Goal: Transaction & Acquisition: Subscribe to service/newsletter

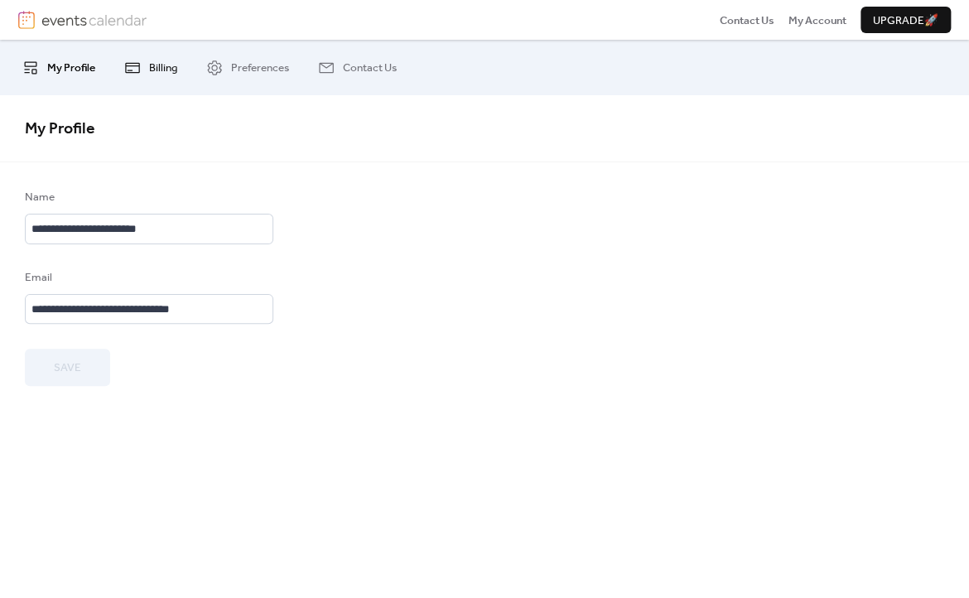
click at [144, 65] on link "Billing" at bounding box center [151, 66] width 78 height 41
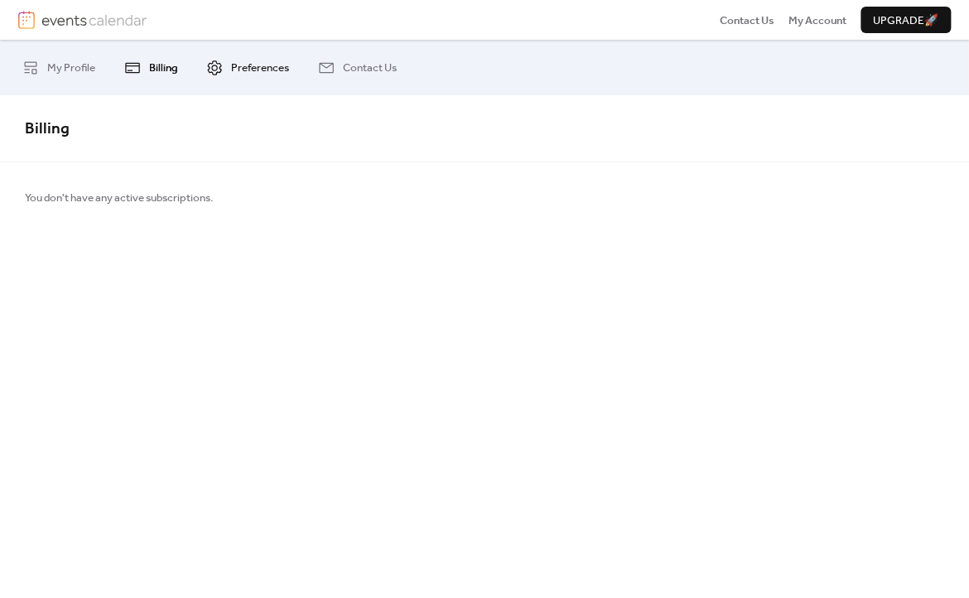
click at [262, 65] on span "Preferences" at bounding box center [260, 68] width 58 height 17
click at [81, 69] on span "My Profile" at bounding box center [71, 68] width 48 height 17
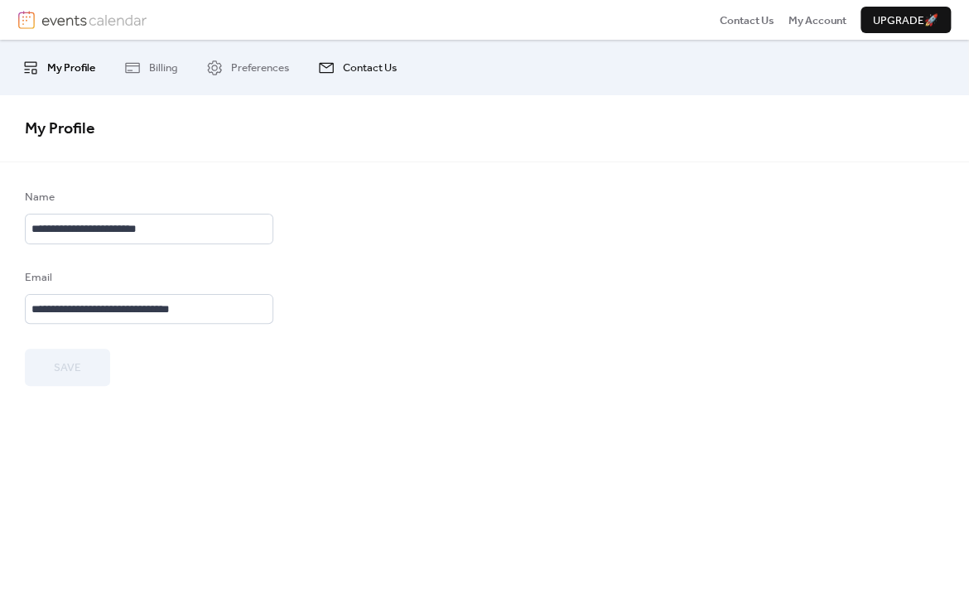
click at [360, 67] on span "Contact Us" at bounding box center [370, 68] width 54 height 17
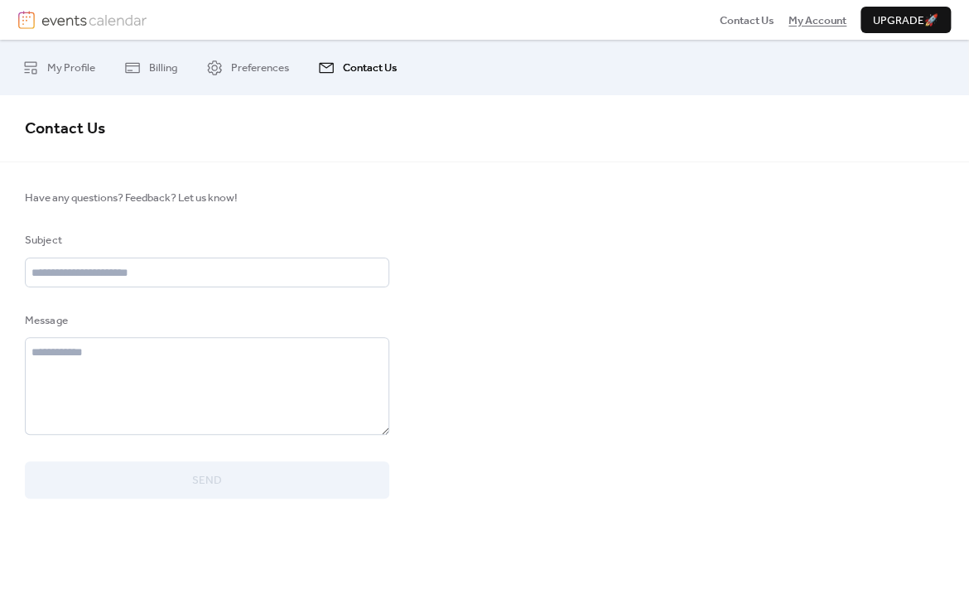
click at [812, 15] on span "My Account" at bounding box center [818, 20] width 58 height 17
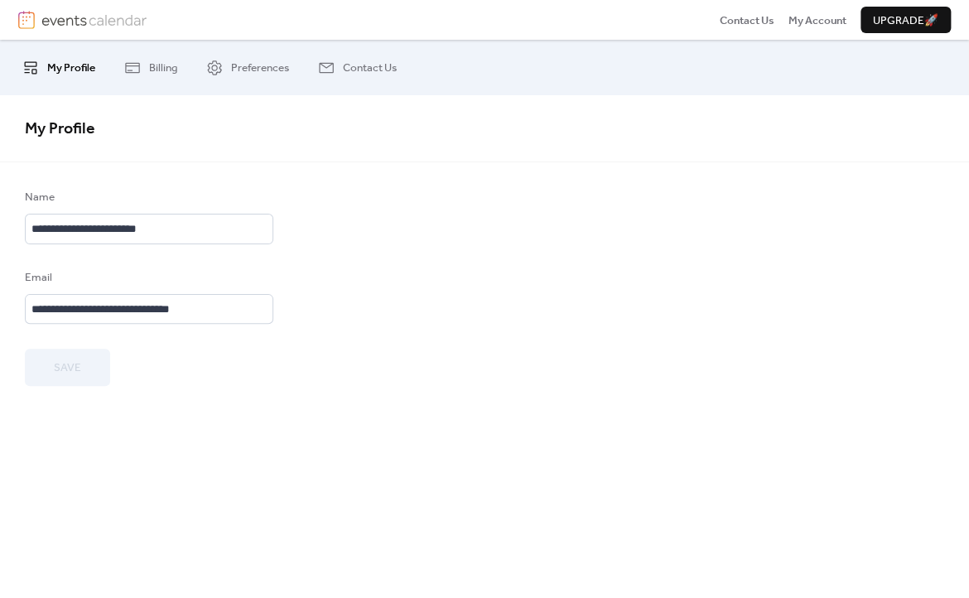
click at [893, 17] on span "Upgrade 🚀" at bounding box center [905, 20] width 65 height 17
click at [125, 19] on img at bounding box center [93, 20] width 105 height 18
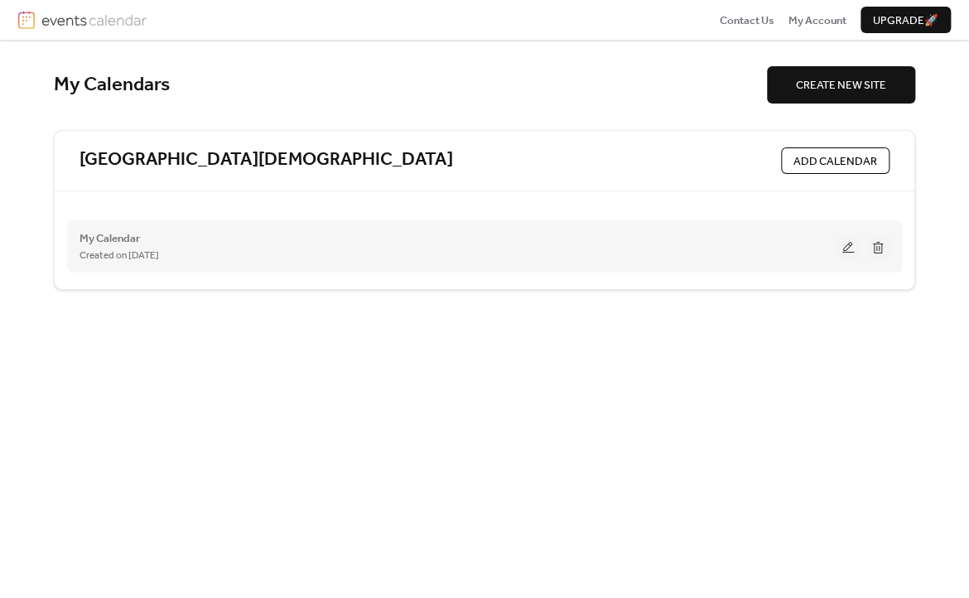
click at [382, 247] on div "Created on [DATE]" at bounding box center [458, 255] width 757 height 17
click at [846, 250] on button at bounding box center [848, 246] width 23 height 25
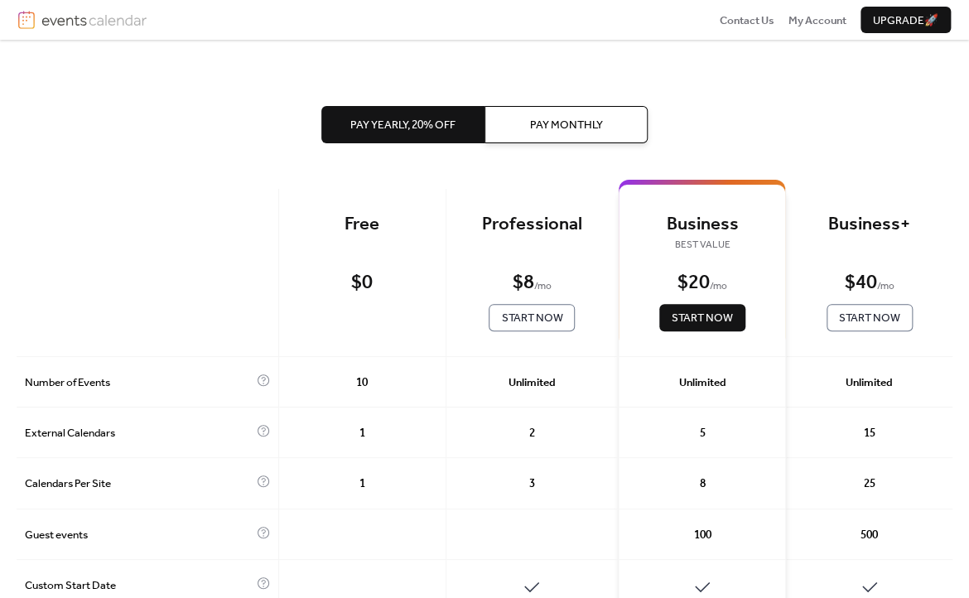
scroll to position [24, 0]
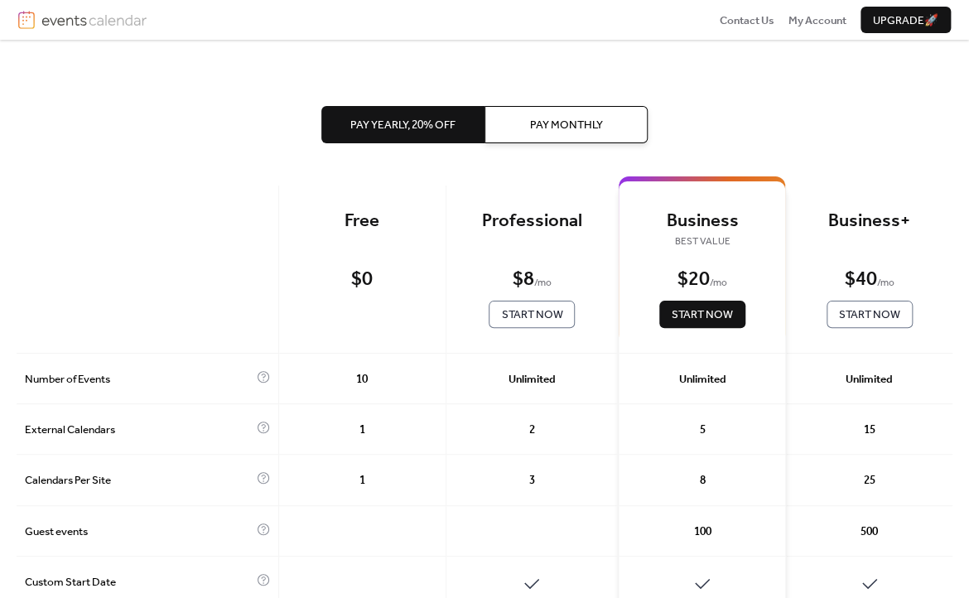
click at [559, 121] on span "Pay Monthly" at bounding box center [566, 125] width 73 height 17
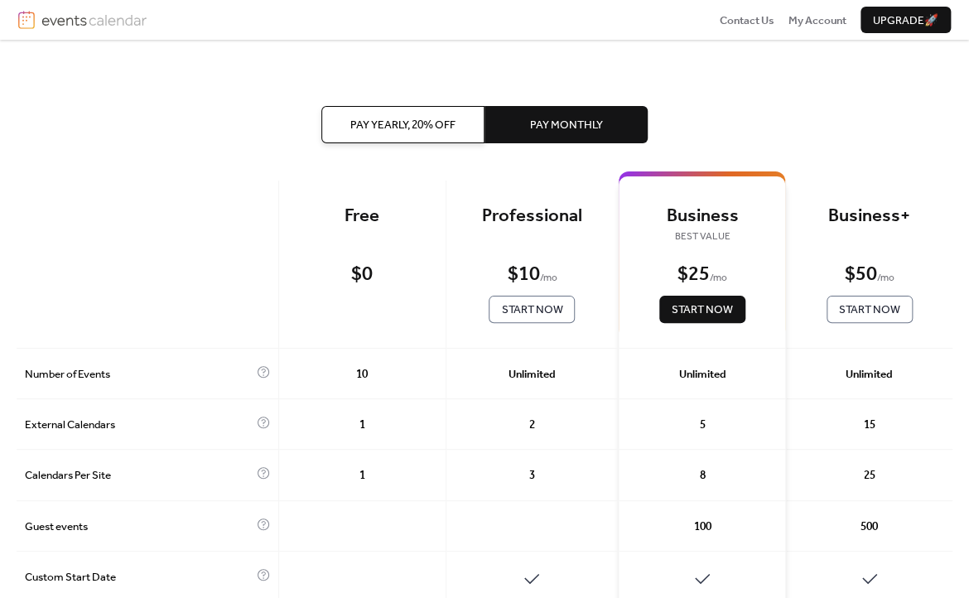
scroll to position [0, 0]
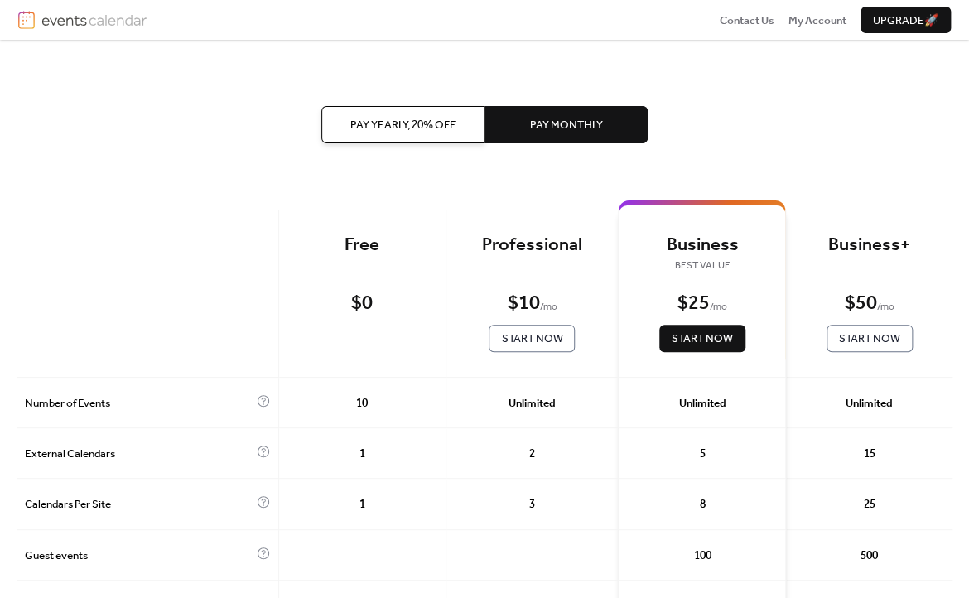
click at [412, 129] on span "Pay Yearly, 20% off" at bounding box center [402, 125] width 105 height 17
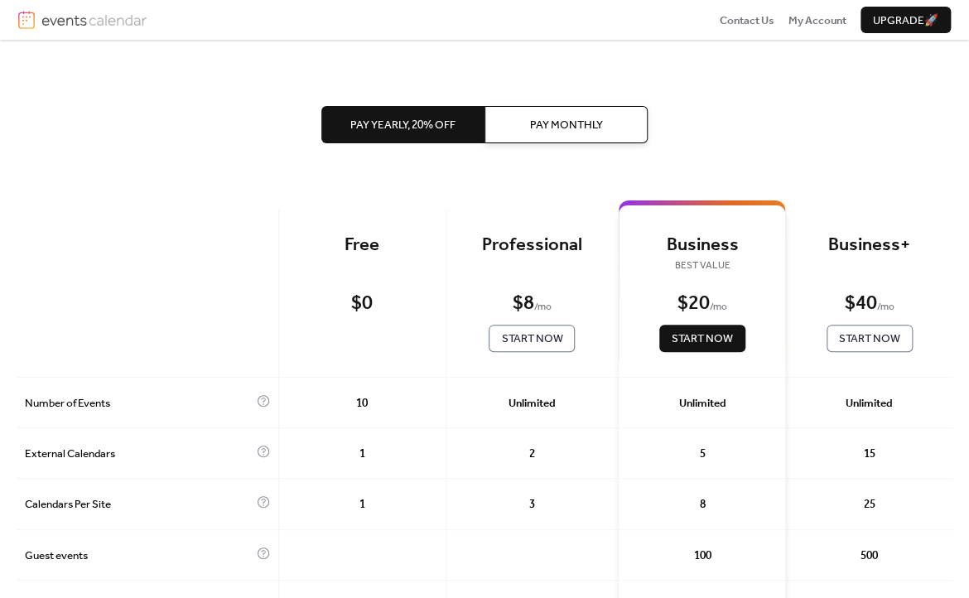
click at [520, 129] on button "Pay Monthly" at bounding box center [566, 124] width 163 height 36
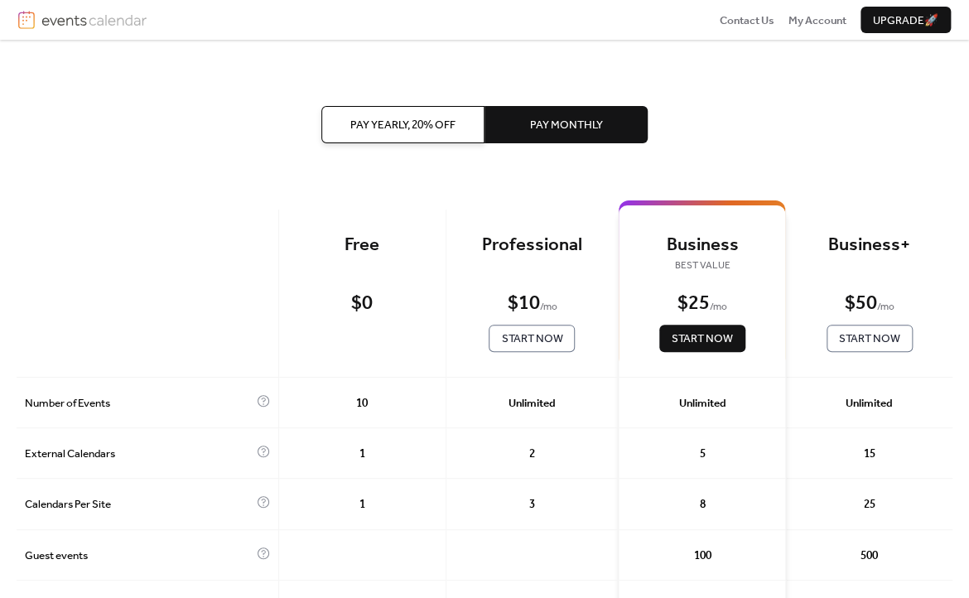
click at [541, 346] on span "Start Now" at bounding box center [531, 338] width 61 height 17
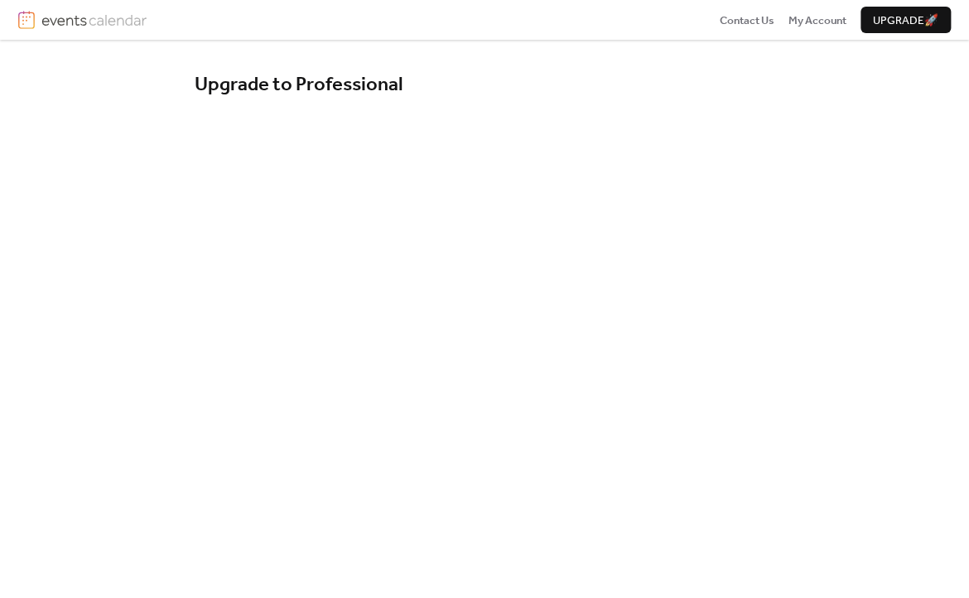
drag, startPoint x: 914, startPoint y: 316, endPoint x: 962, endPoint y: 303, distance: 49.8
click at [929, 314] on div "Upgrade to Professional Subscribe for $10/month" at bounding box center [484, 418] width 969 height 757
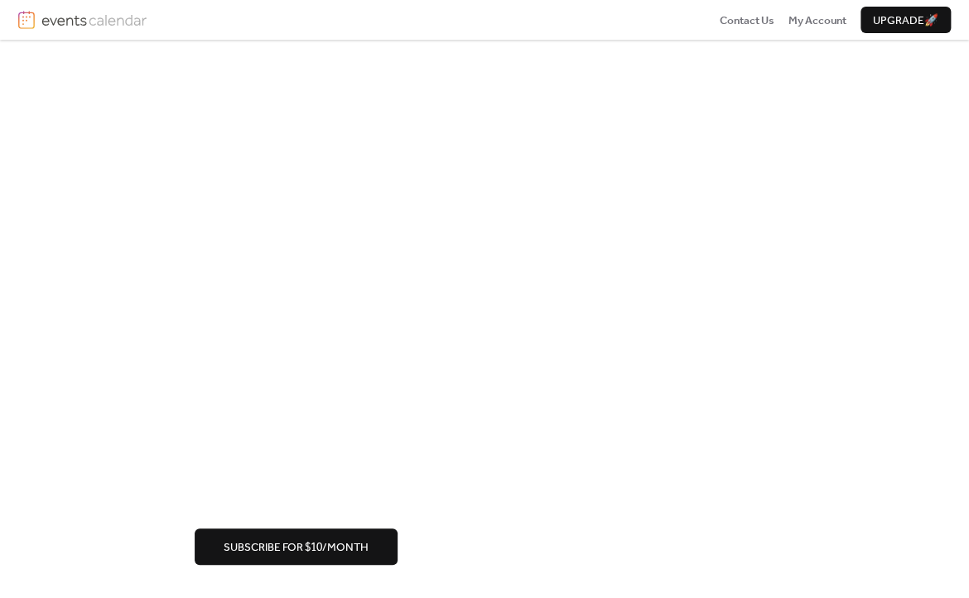
drag, startPoint x: 315, startPoint y: 545, endPoint x: 548, endPoint y: 558, distance: 234.0
click at [526, 581] on div "Upgrade to Professional Subscribe for $10/month" at bounding box center [484, 219] width 969 height 757
click at [368, 546] on span "Subscribe for $10/month" at bounding box center [296, 547] width 145 height 17
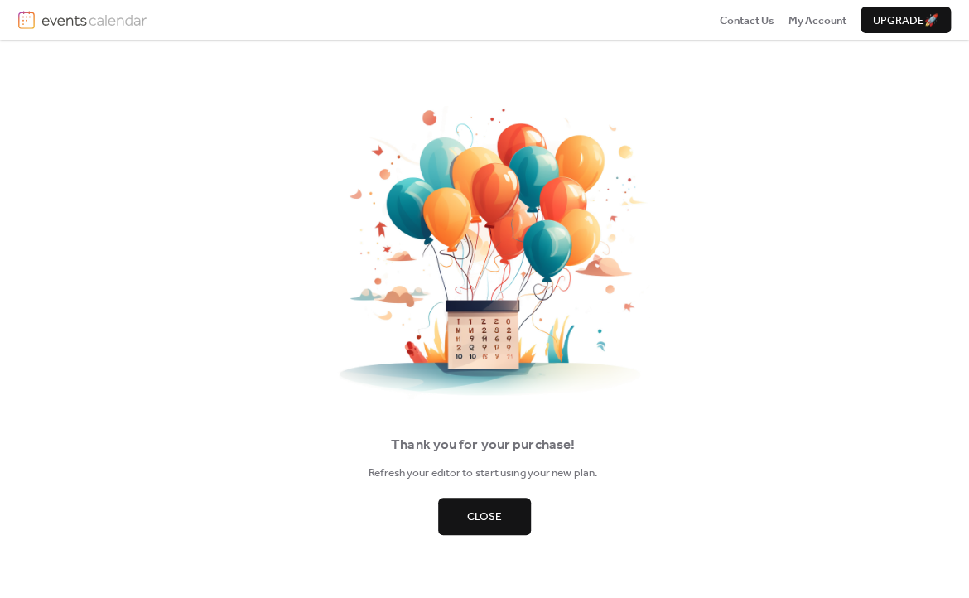
click at [500, 520] on span "Close" at bounding box center [484, 517] width 35 height 17
